Goal: Information Seeking & Learning: Learn about a topic

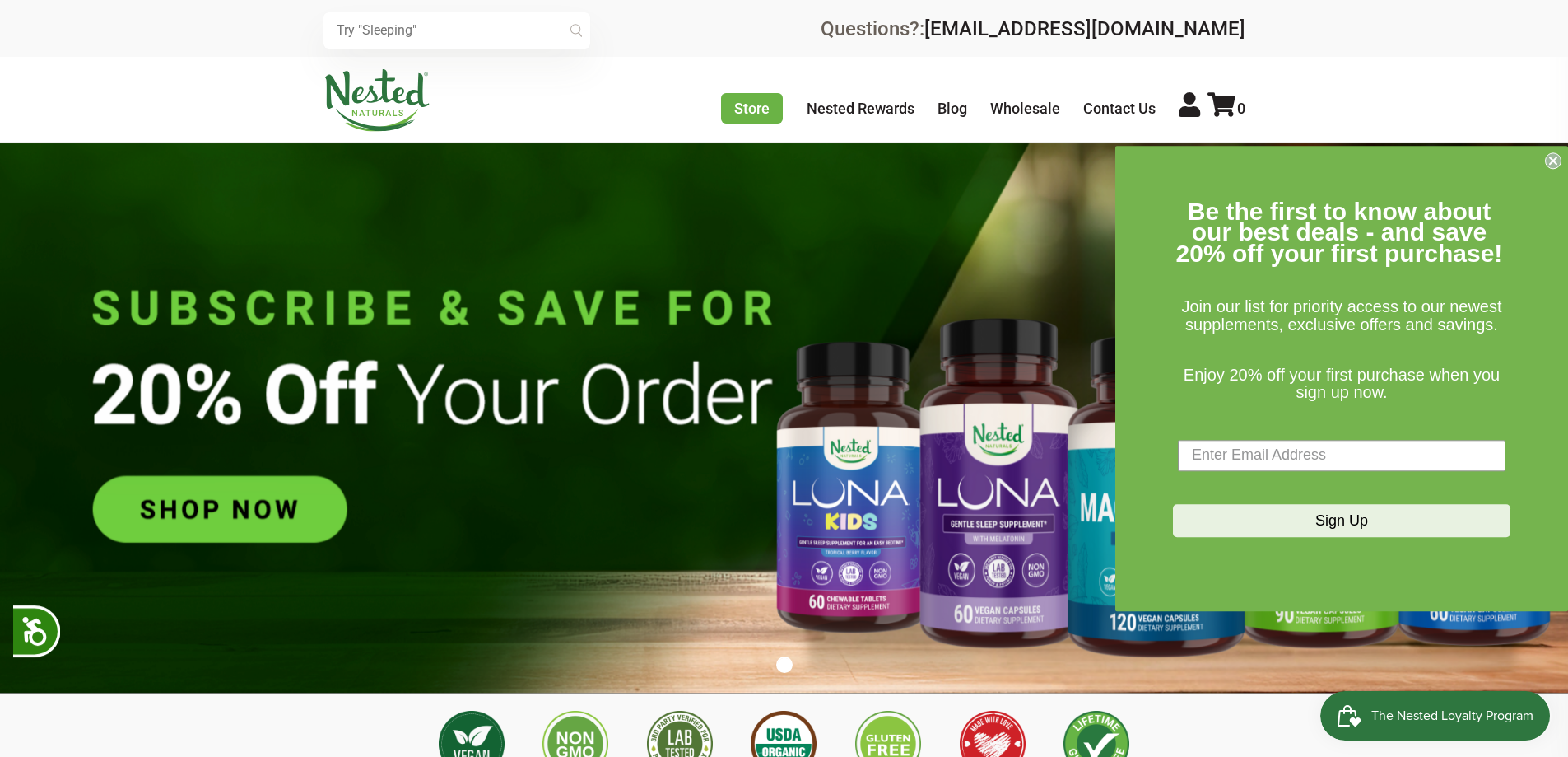
click at [1552, 159] on icon "Close dialog" at bounding box center [1552, 160] width 6 height 6
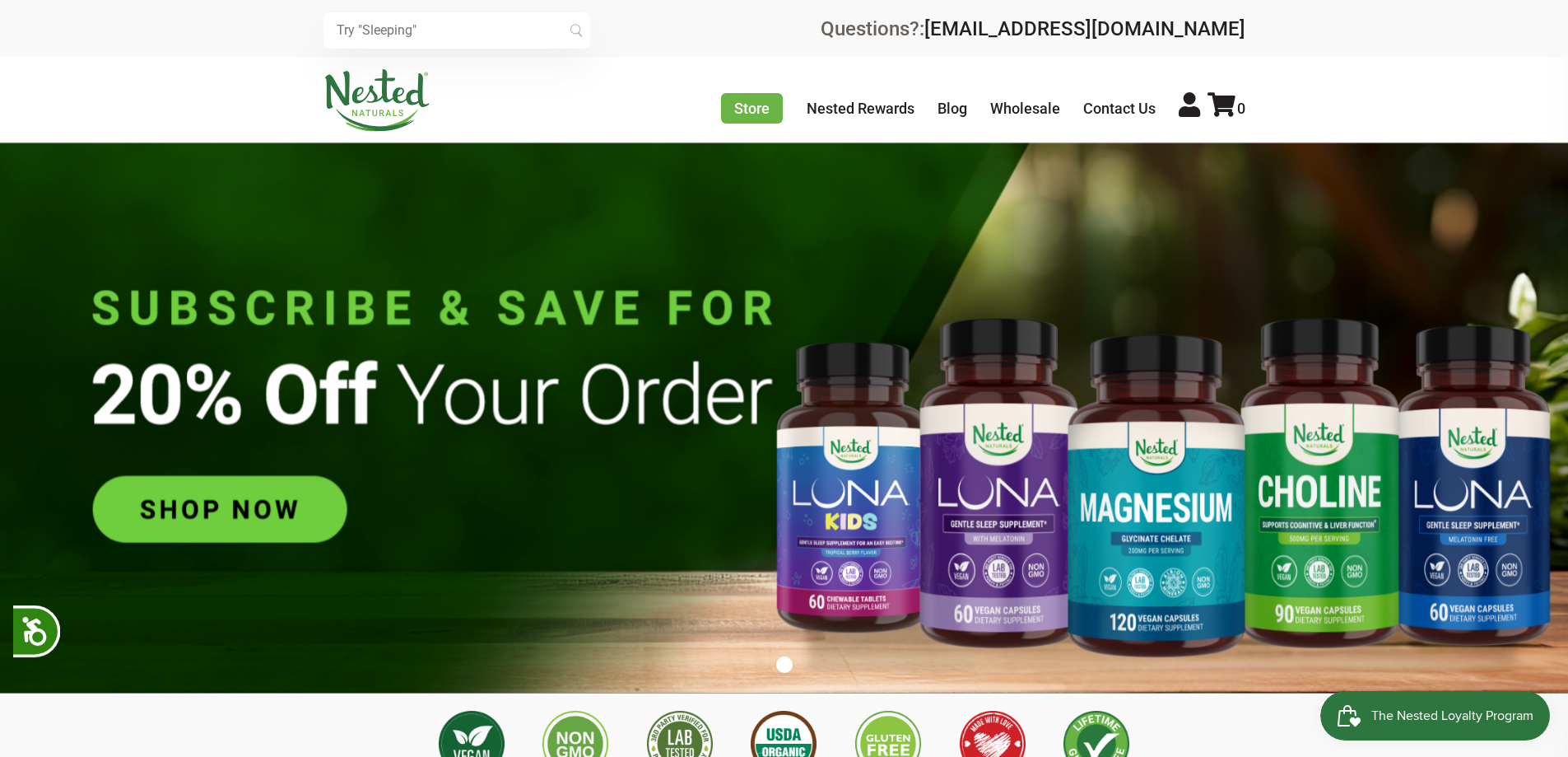
click at [403, 36] on input "text" at bounding box center [457, 30] width 267 height 36
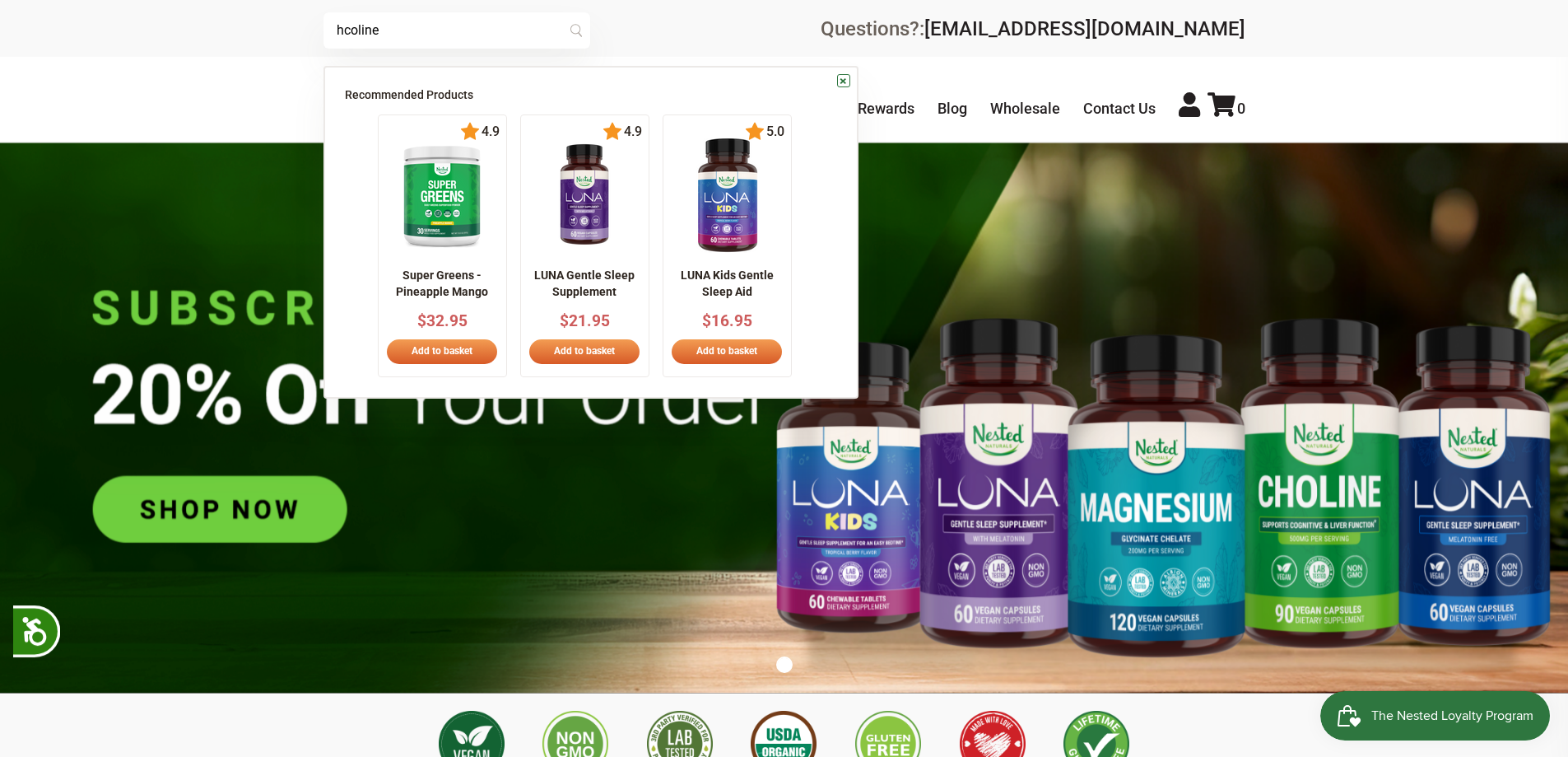
type input "hcoline"
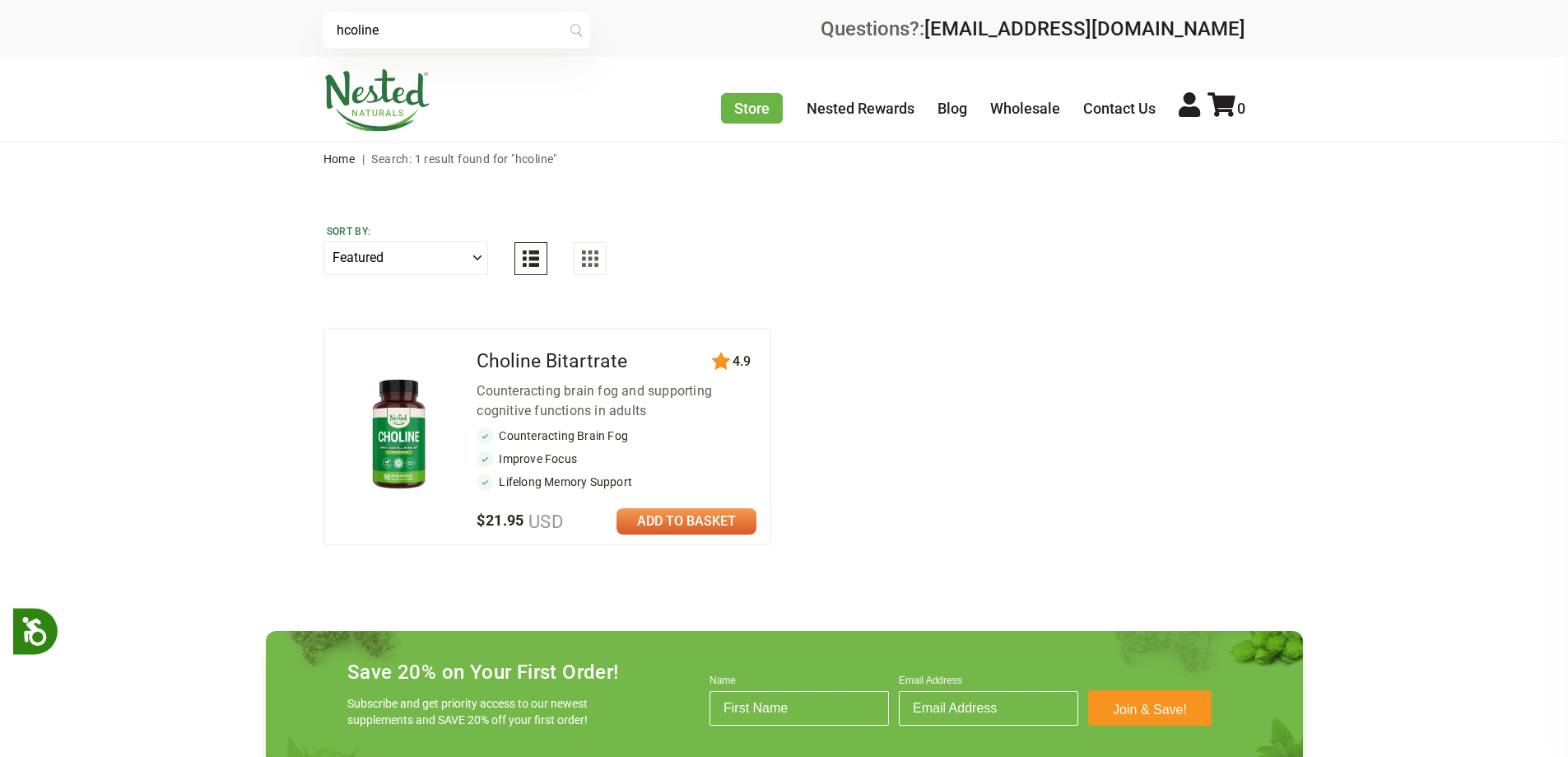
click at [388, 408] on img at bounding box center [398, 435] width 96 height 126
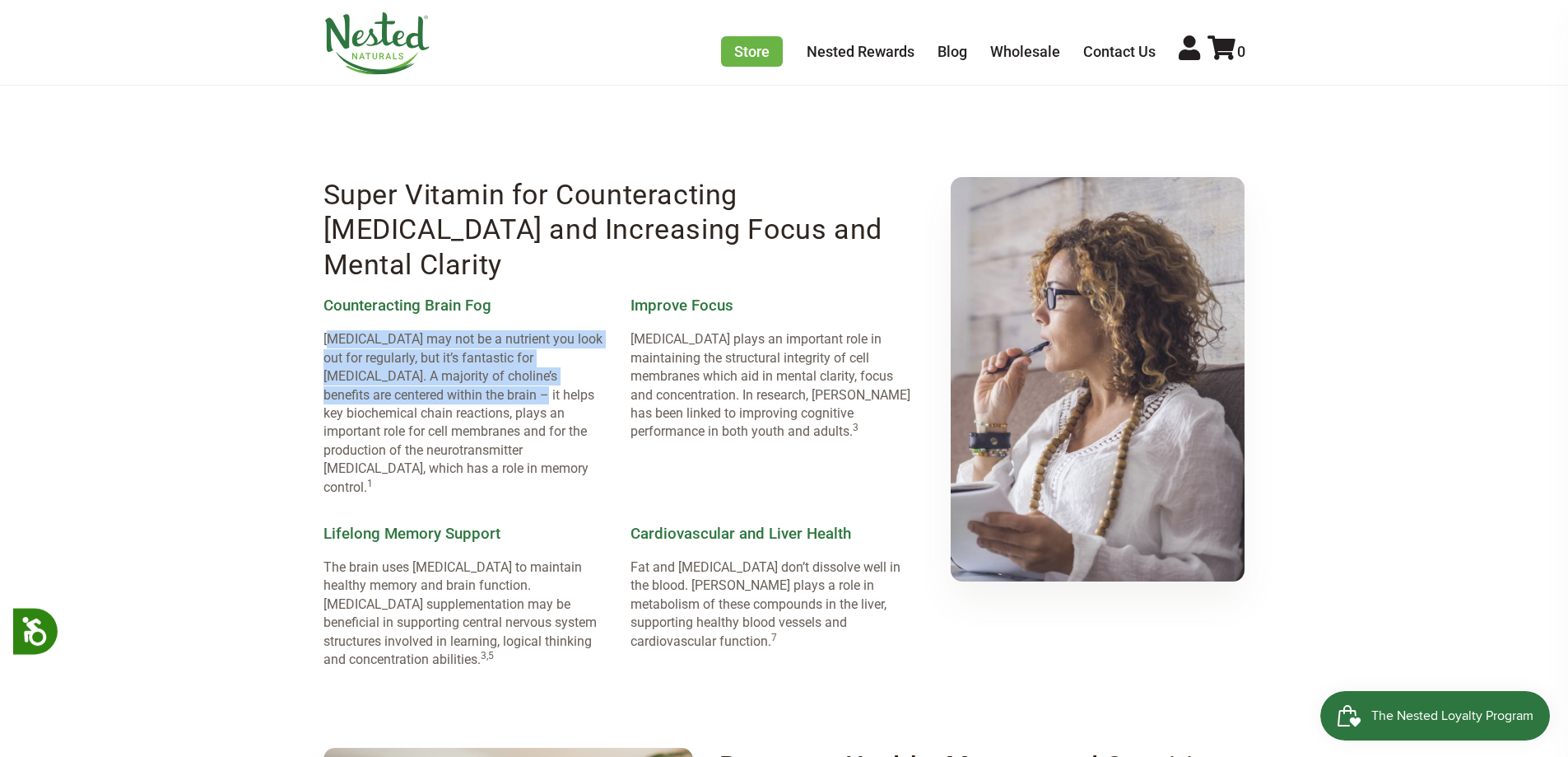
drag, startPoint x: 329, startPoint y: 284, endPoint x: 488, endPoint y: 342, distance: 169.2
click at [488, 342] on p "[MEDICAL_DATA] may not be a nutrient you look out for regularly, but it’s fanta…" at bounding box center [464, 413] width 281 height 166
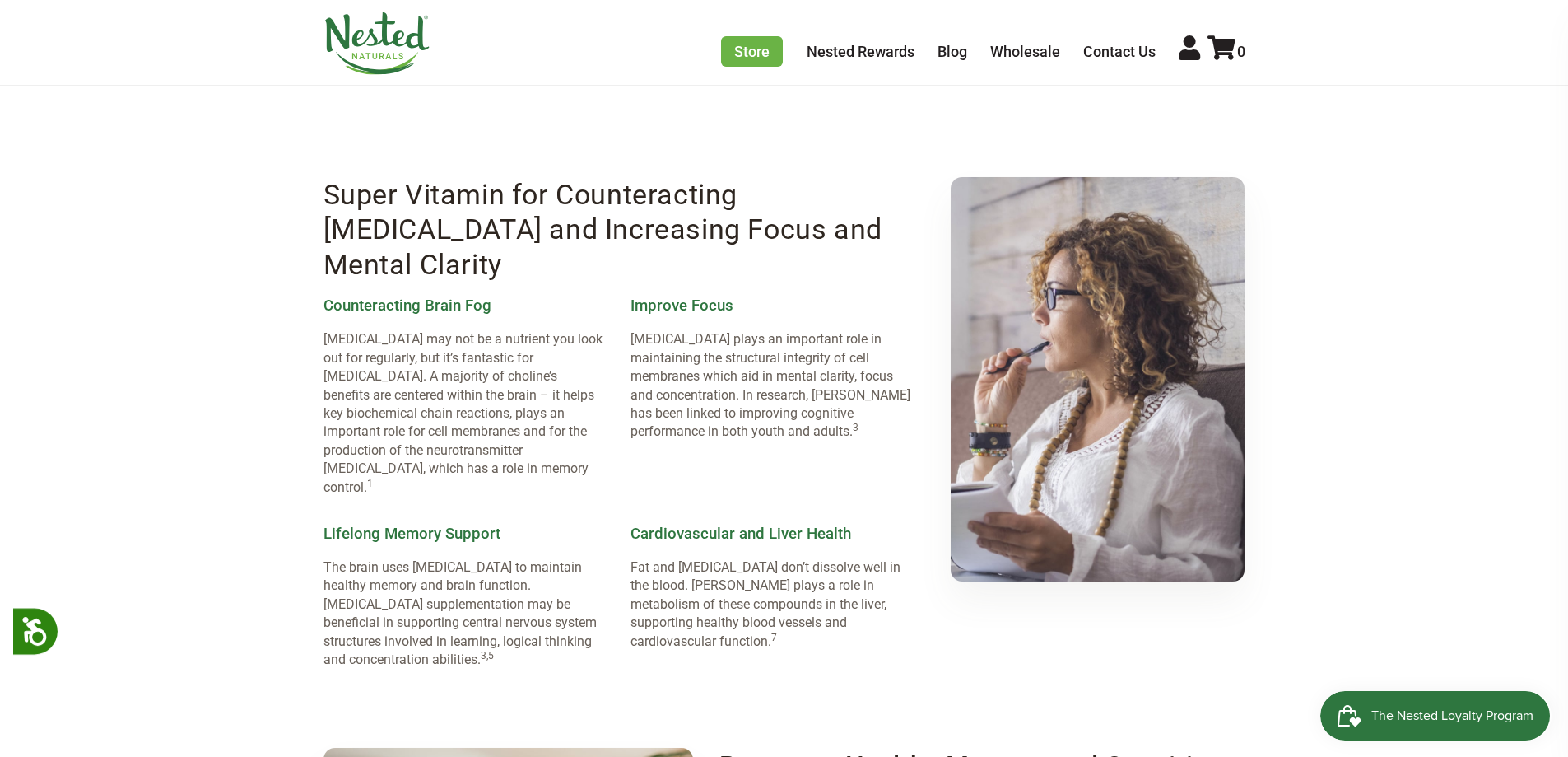
click at [432, 357] on p "[MEDICAL_DATA] may not be a nutrient you look out for regularly, but it’s fanta…" at bounding box center [464, 413] width 281 height 166
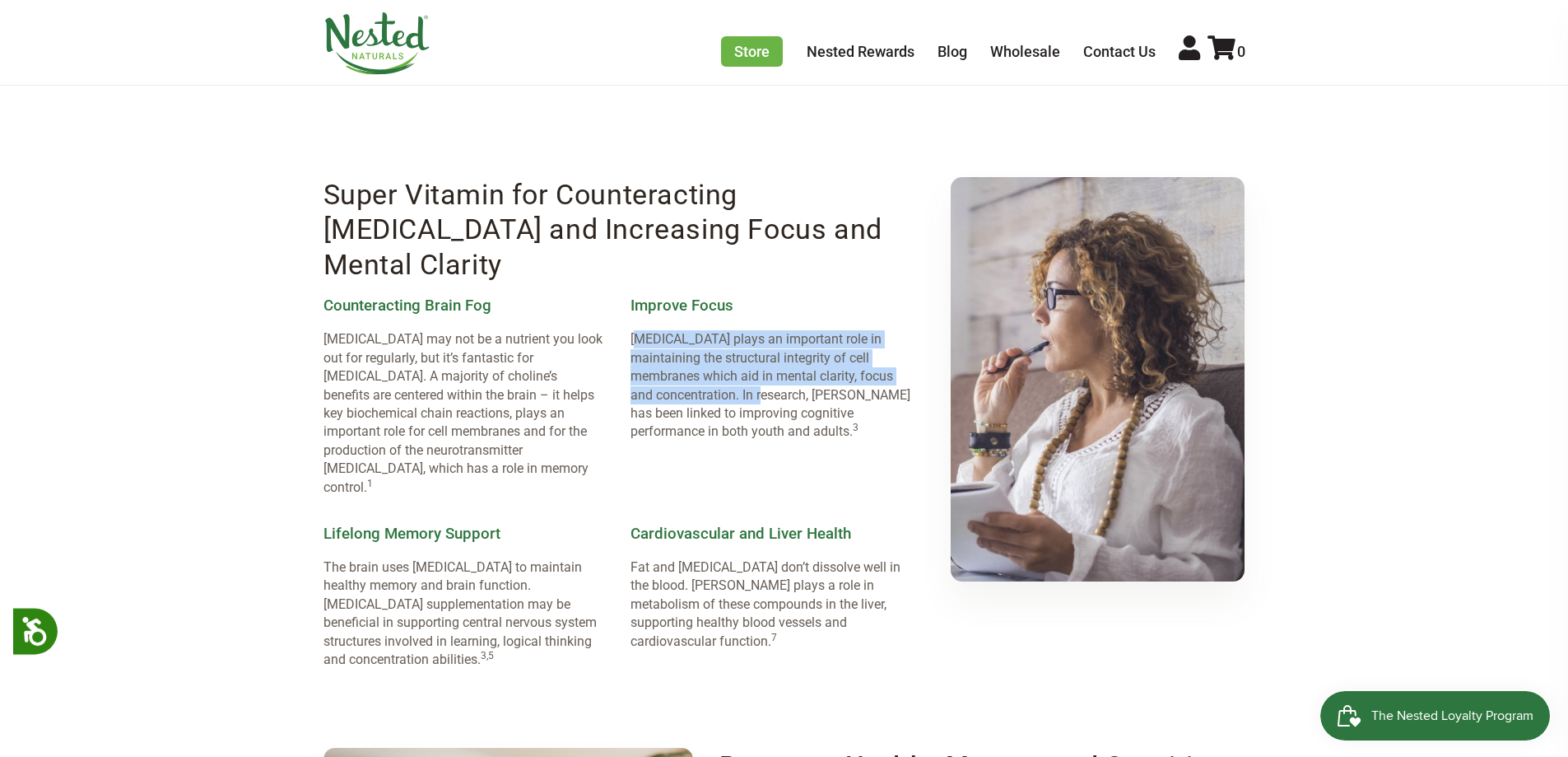
drag, startPoint x: 641, startPoint y: 291, endPoint x: 678, endPoint y: 333, distance: 56.0
click at [678, 333] on p "[MEDICAL_DATA] plays an important role in maintaining the structural integrity …" at bounding box center [771, 385] width 281 height 110
click at [670, 339] on p "[MEDICAL_DATA] plays an important role in maintaining the structural integrity …" at bounding box center [771, 385] width 281 height 110
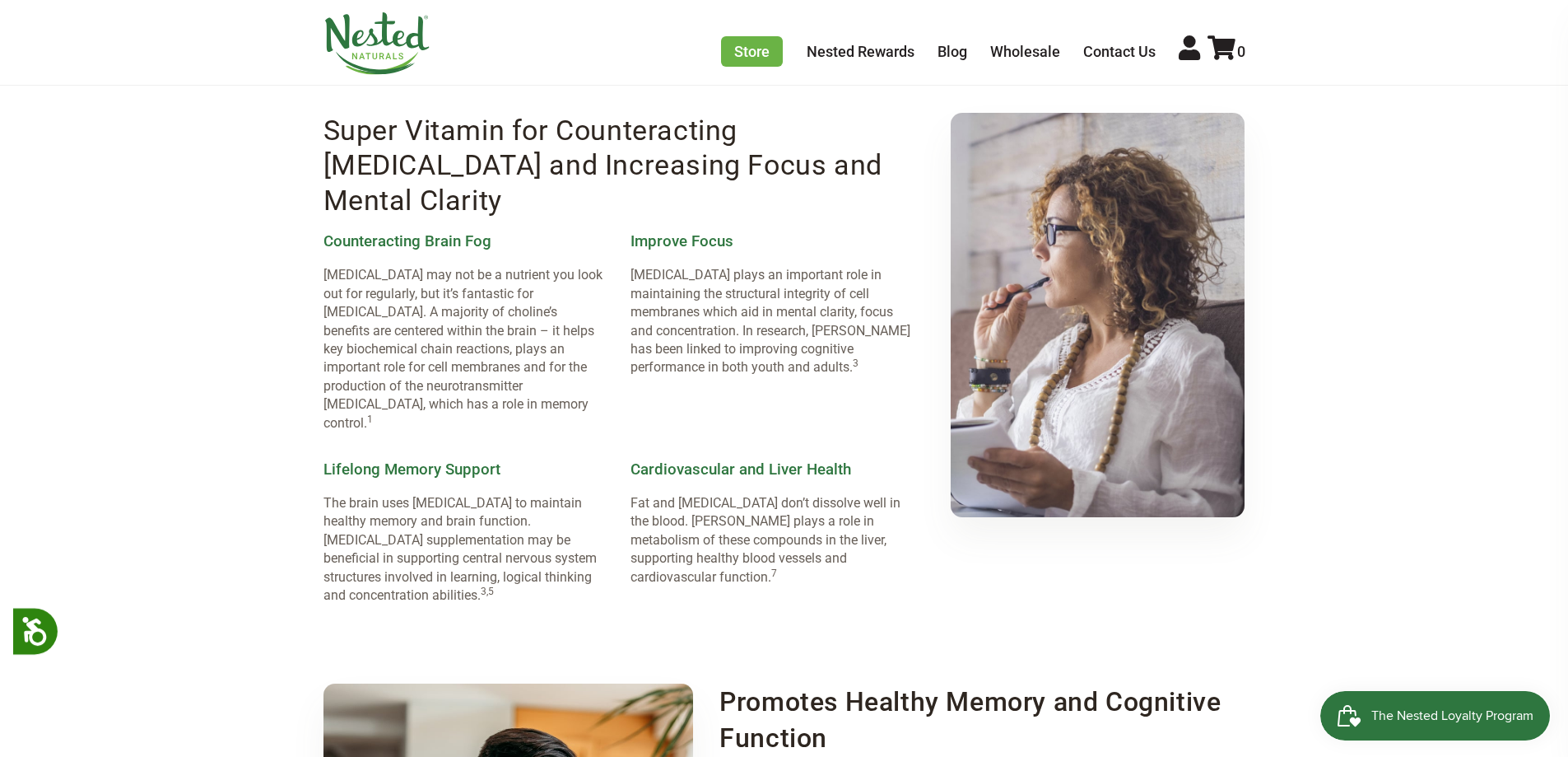
scroll to position [1235, 0]
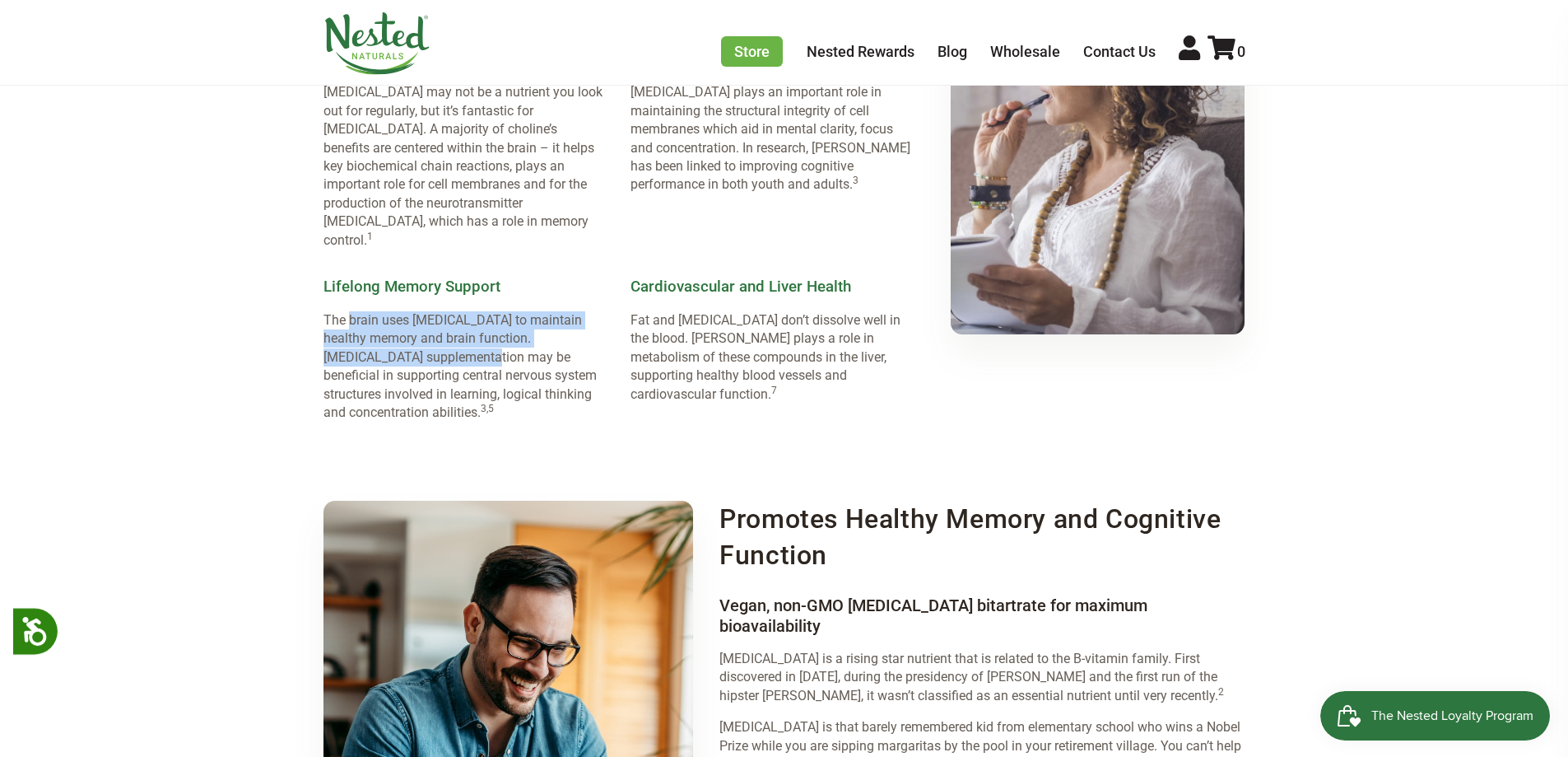
drag, startPoint x: 349, startPoint y: 246, endPoint x: 488, endPoint y: 275, distance: 142.0
click at [488, 312] on p "The brain uses [MEDICAL_DATA] to maintain healthy memory and brain function. [M…" at bounding box center [464, 366] width 281 height 110
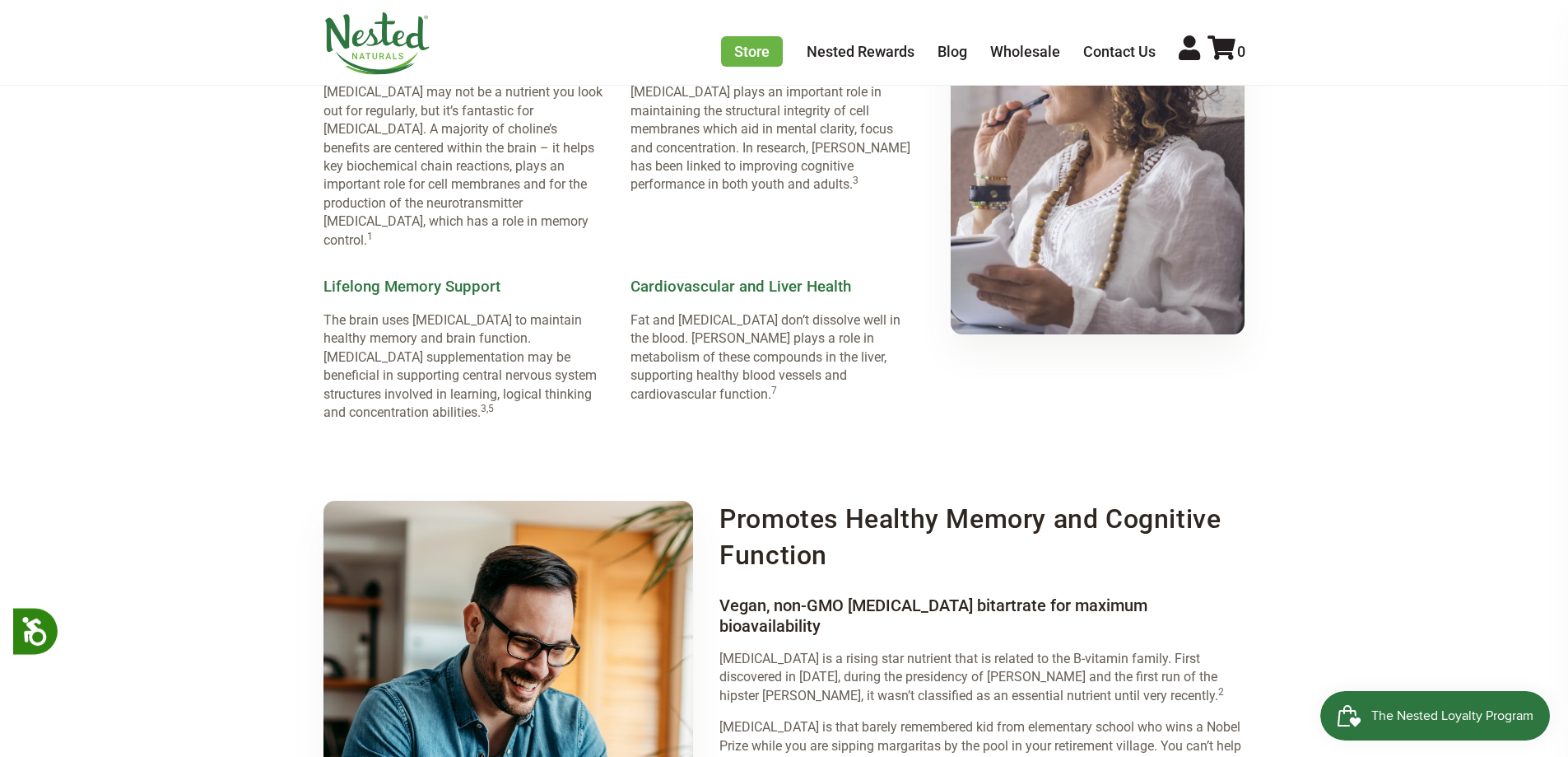
click at [976, 516] on div "Promotes Healthy Memory and Cognitive Function Vegan, non-GMO [MEDICAL_DATA] bi…" at bounding box center [982, 762] width 525 height 523
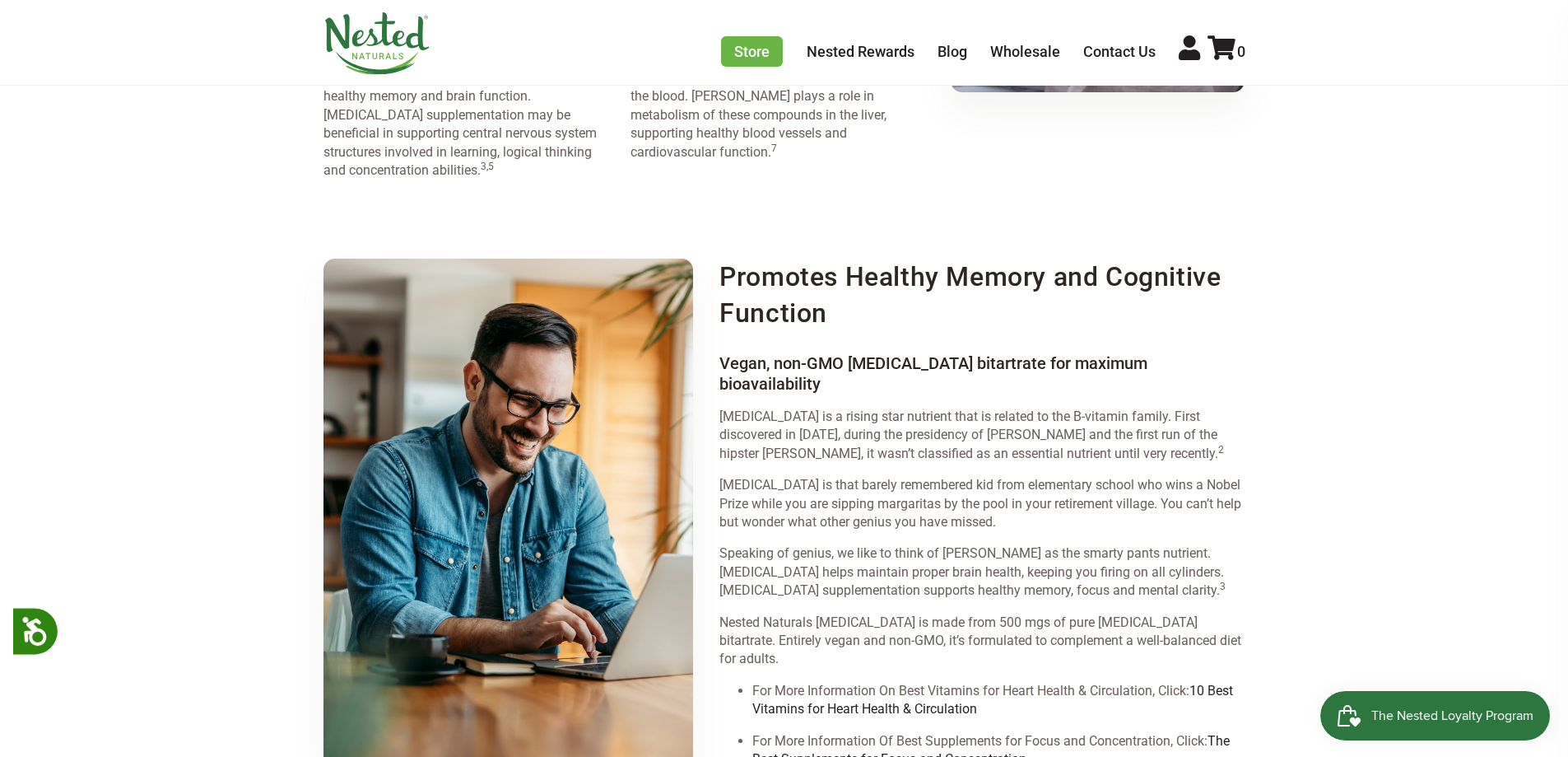
scroll to position [1482, 0]
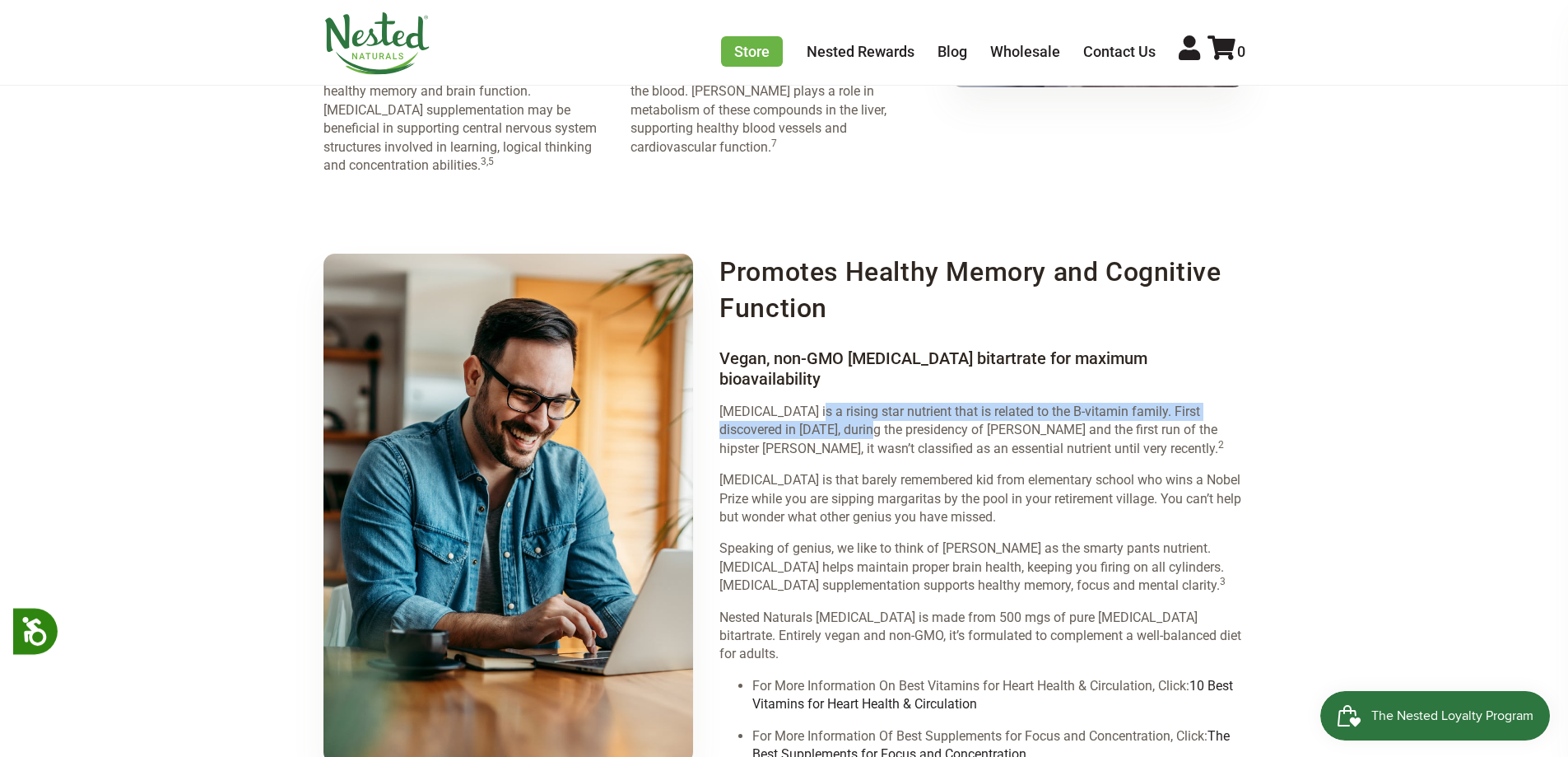
drag, startPoint x: 804, startPoint y: 313, endPoint x: 835, endPoint y: 339, distance: 40.5
click at [835, 402] on p "[MEDICAL_DATA] is a rising star nutrient that is related to the B-vitamin famil…" at bounding box center [982, 430] width 525 height 55
click at [861, 402] on p "Choline is a rising star nutrient that is related to the B-vitamin family. Firs…" at bounding box center [982, 430] width 525 height 55
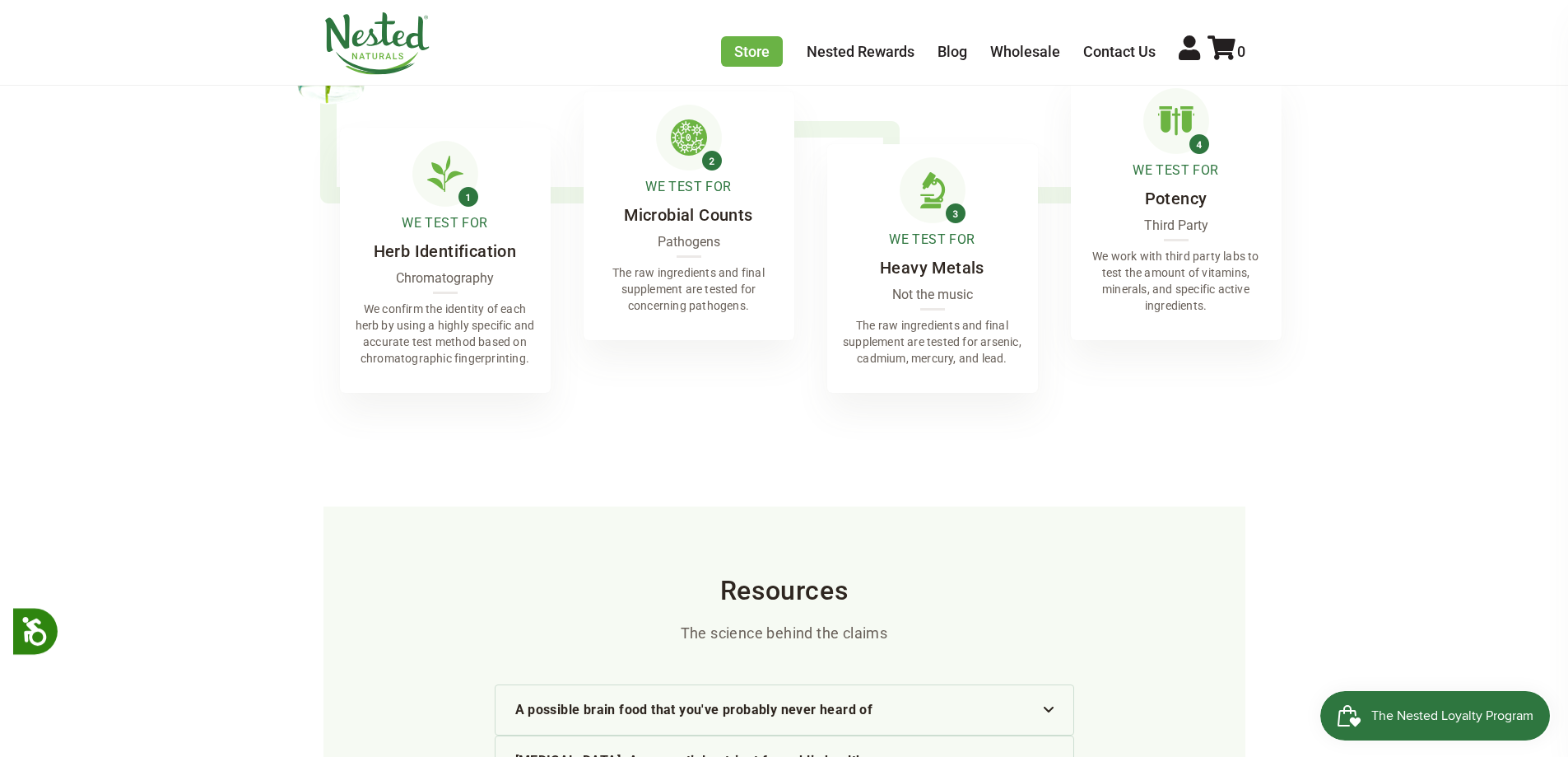
scroll to position [2717, 0]
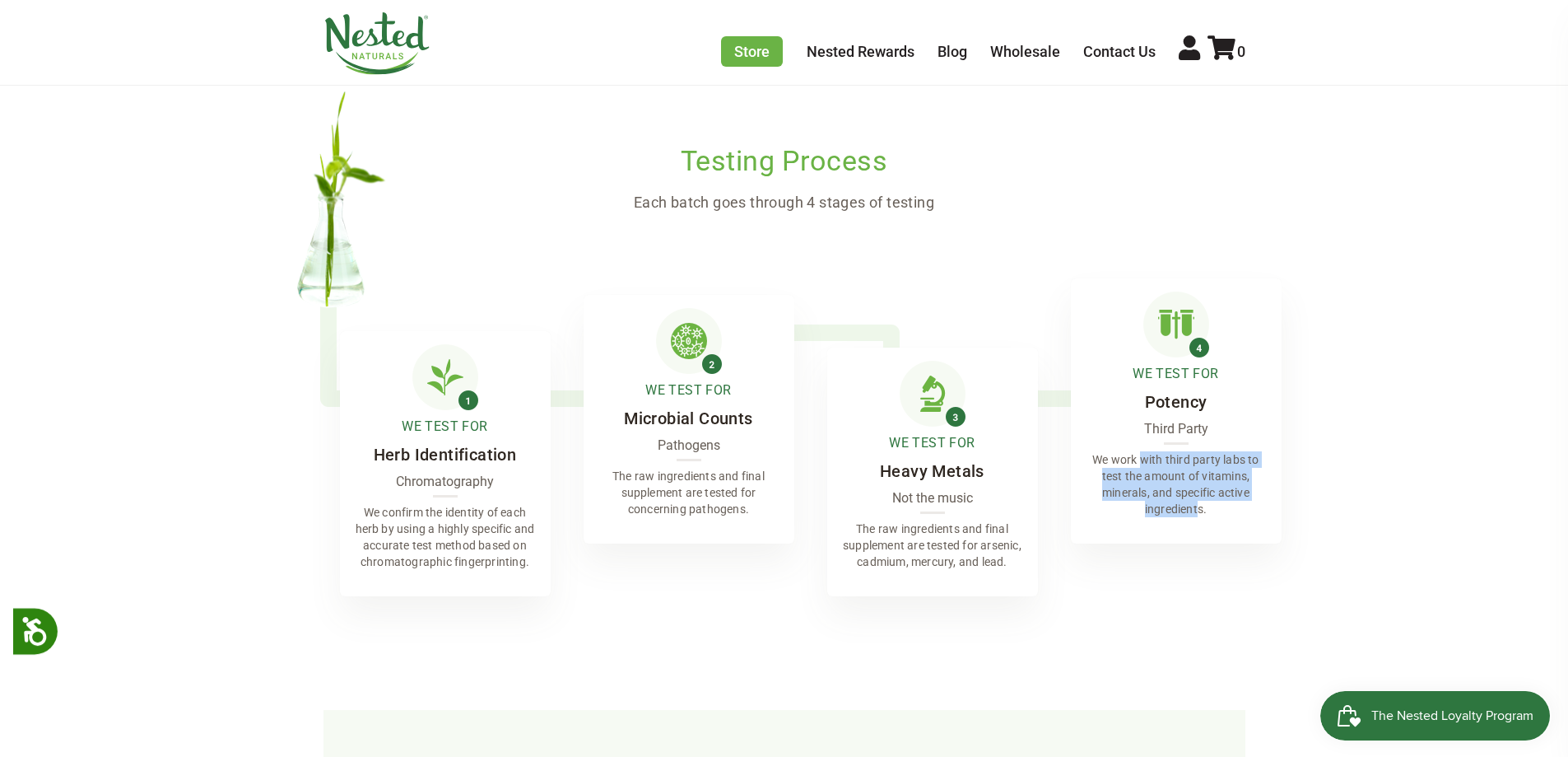
drag, startPoint x: 1144, startPoint y: 343, endPoint x: 1198, endPoint y: 391, distance: 72.2
click at [1198, 438] on p "We work with third party labs to test the amount of vitamins, minerals, and spe…" at bounding box center [1176, 484] width 210 height 92
click at [1148, 411] on div "We Test For Potency Third Party We work with third party labs to test the amoun…" at bounding box center [1176, 410] width 210 height 265
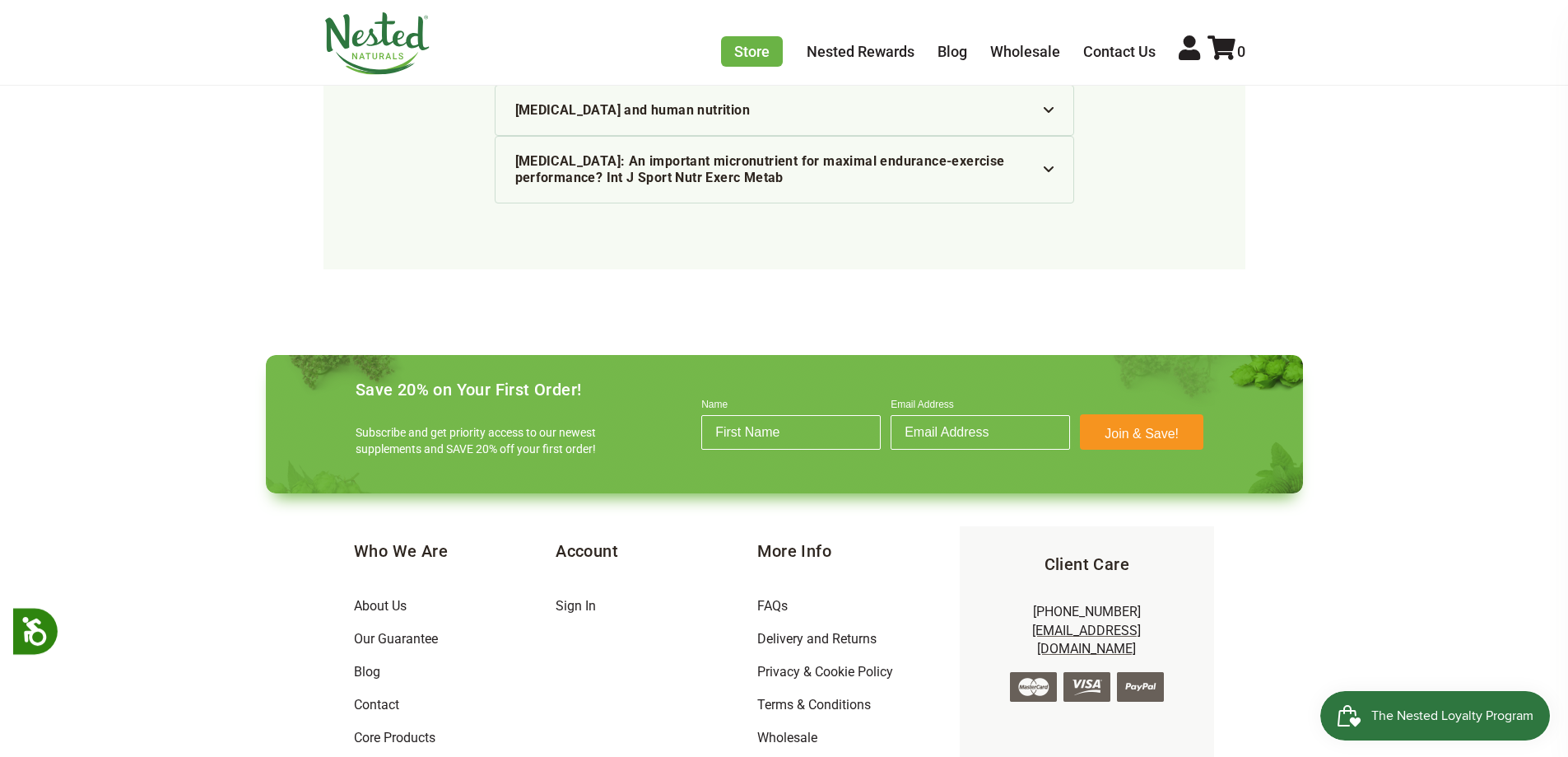
scroll to position [3794, 0]
